Goal: Communication & Community: Answer question/provide support

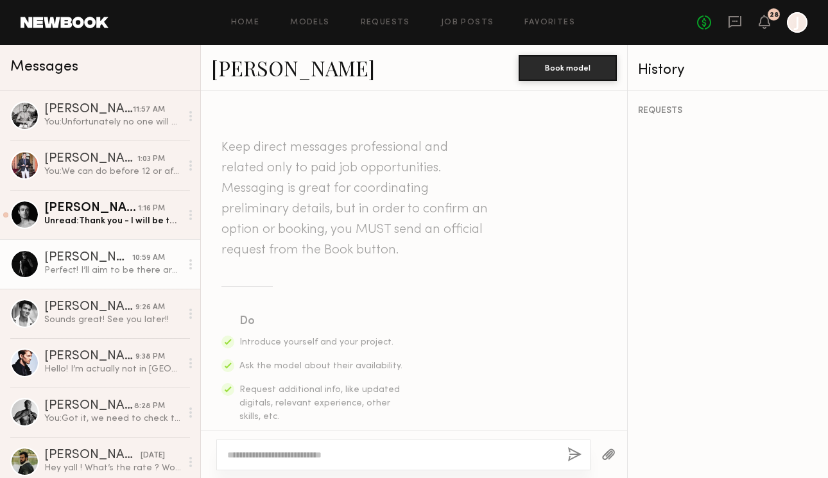
scroll to position [685, 0]
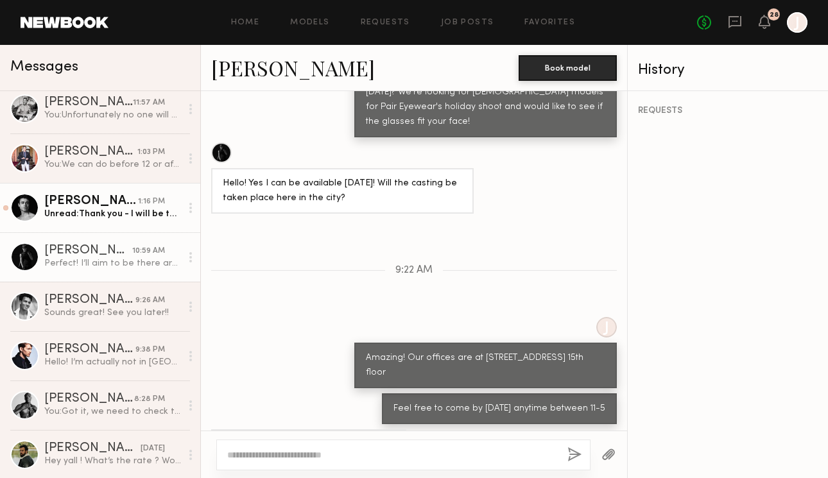
click at [109, 219] on div "Unread: Thank you - I will be there [DATE] at 1pm. Looking forward to it!" at bounding box center [112, 214] width 137 height 12
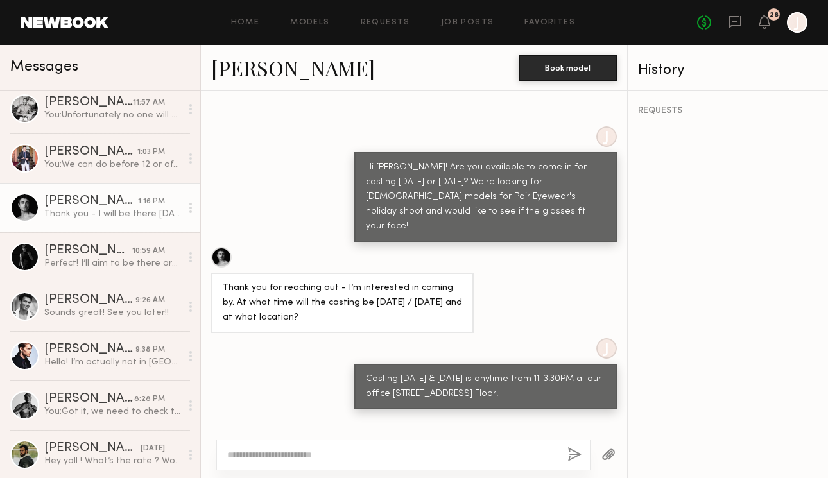
scroll to position [693, 0]
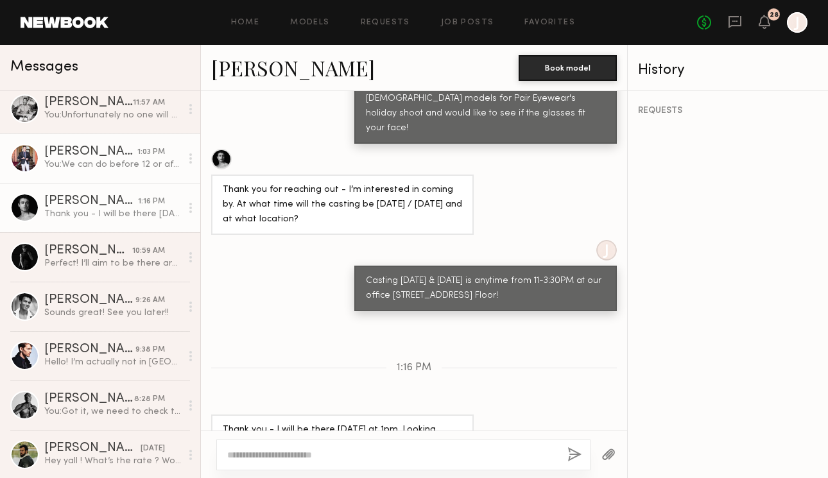
click at [60, 153] on div "[PERSON_NAME]" at bounding box center [90, 152] width 93 height 13
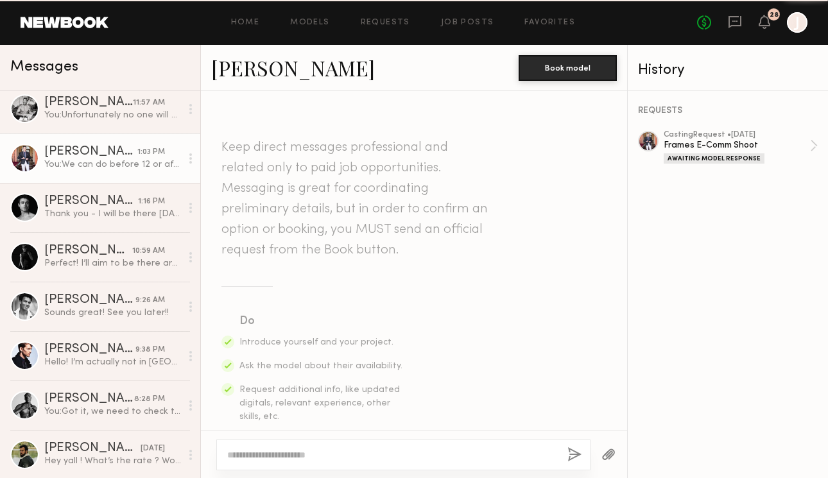
scroll to position [1441, 0]
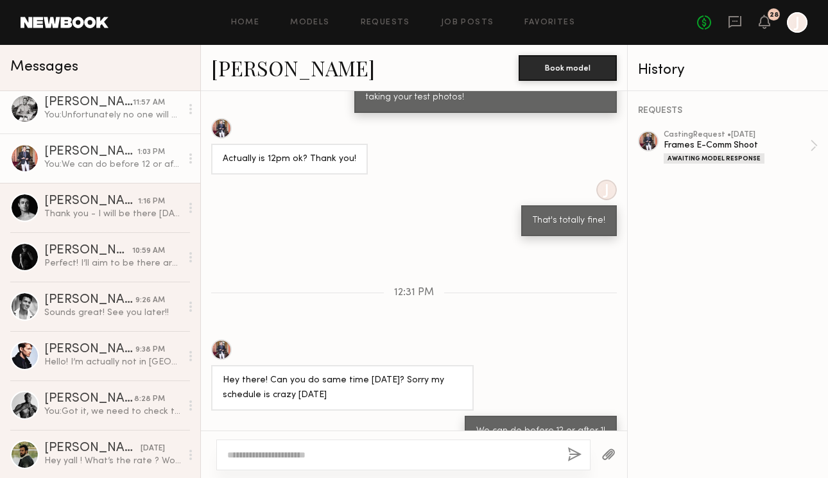
click at [85, 104] on div "[PERSON_NAME]" at bounding box center [88, 102] width 89 height 13
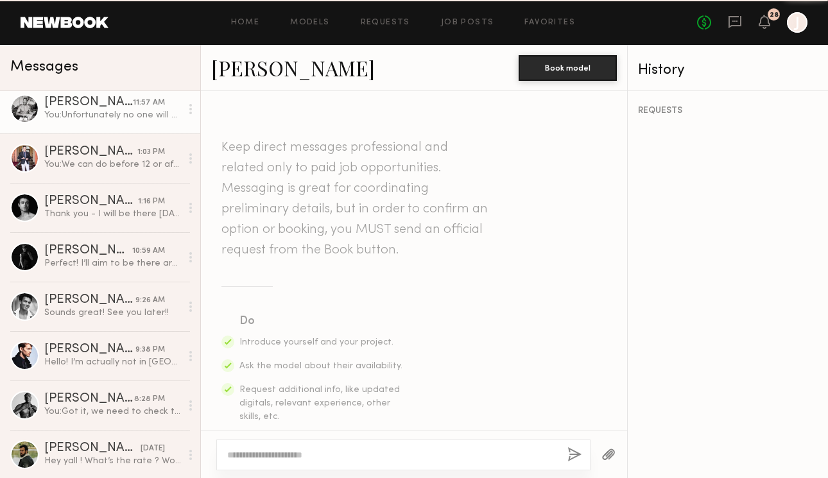
scroll to position [744, 0]
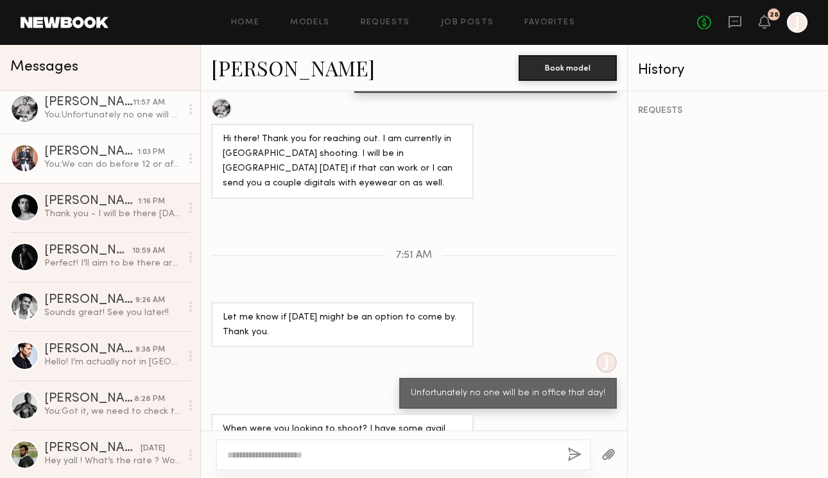
click at [107, 148] on div "[PERSON_NAME]" at bounding box center [90, 152] width 93 height 13
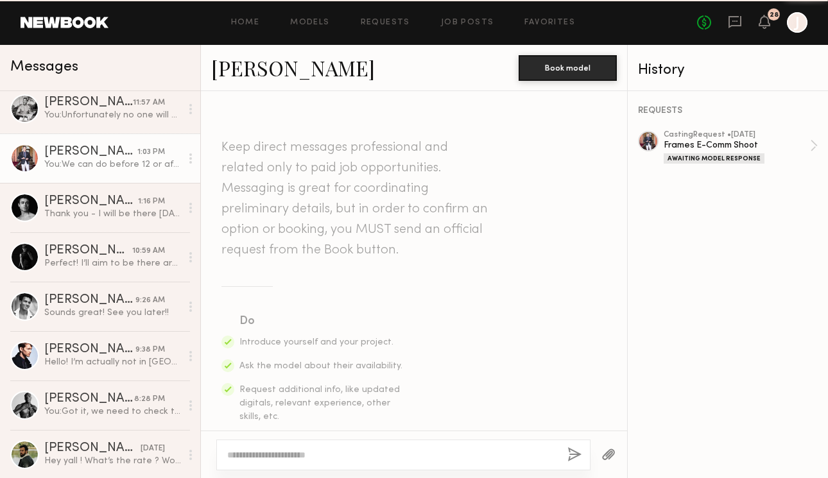
scroll to position [1441, 0]
